Goal: Transaction & Acquisition: Purchase product/service

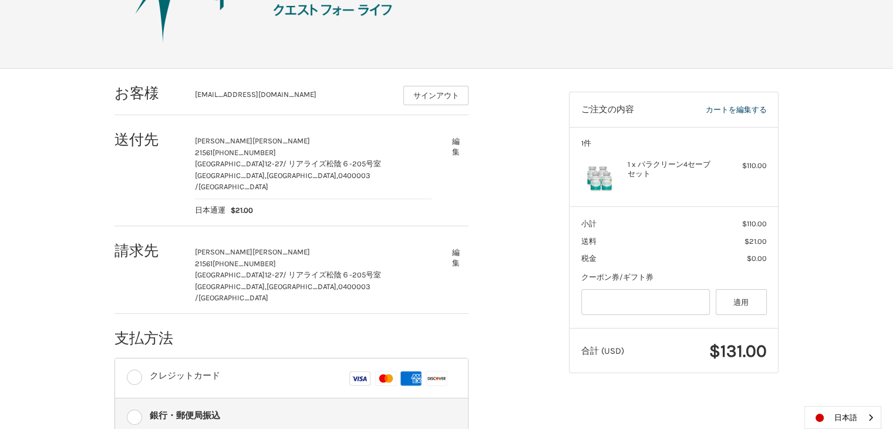
scroll to position [152, 0]
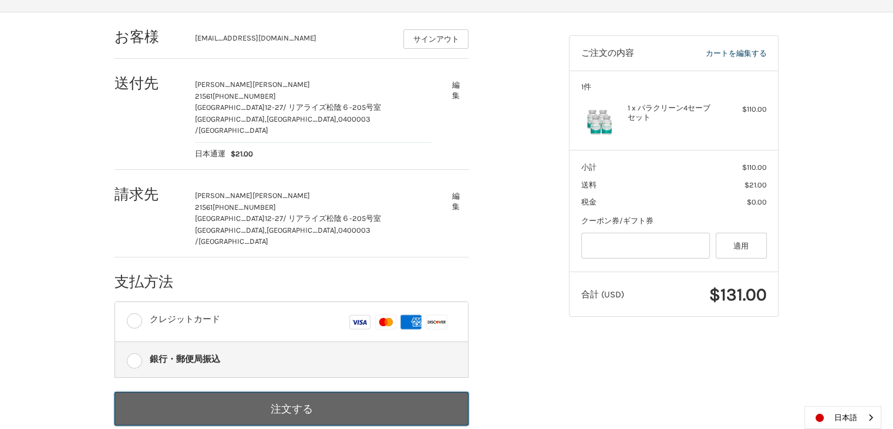
click at [345, 392] on button "注文する" at bounding box center [292, 408] width 354 height 33
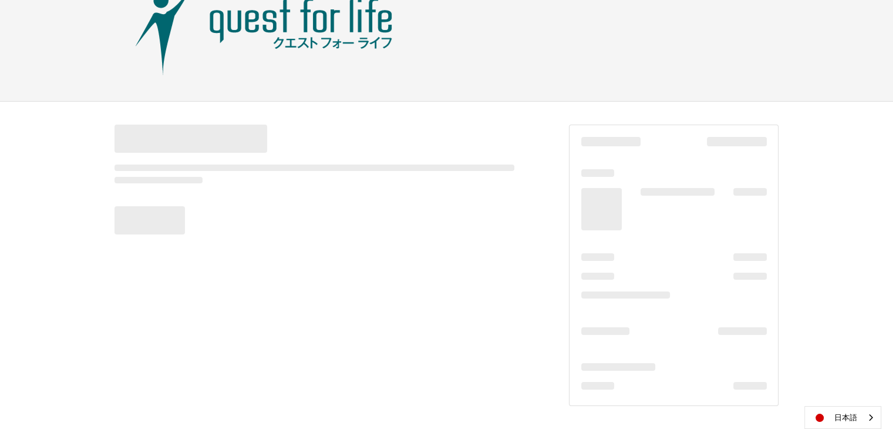
scroll to position [62, 0]
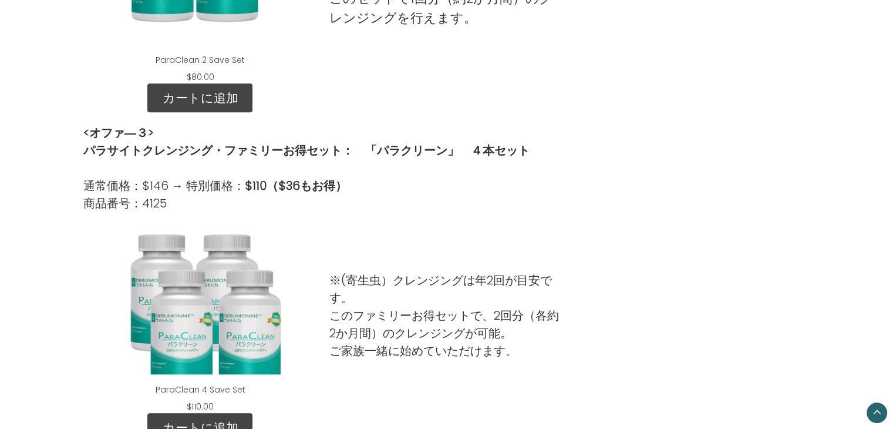
scroll to position [955, 0]
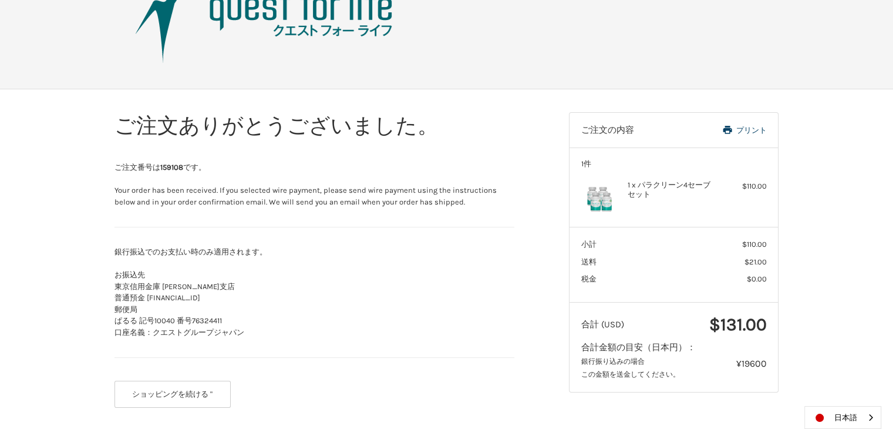
scroll to position [76, 0]
